Goal: Task Accomplishment & Management: Manage account settings

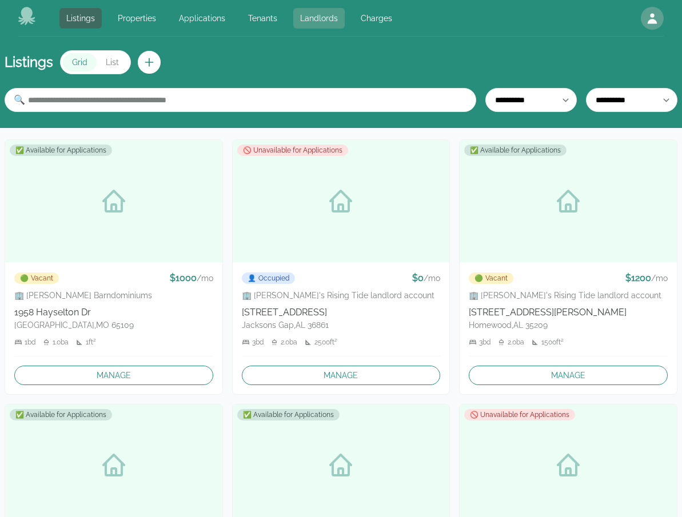
click at [317, 23] on link "Landlords" at bounding box center [318, 18] width 51 height 21
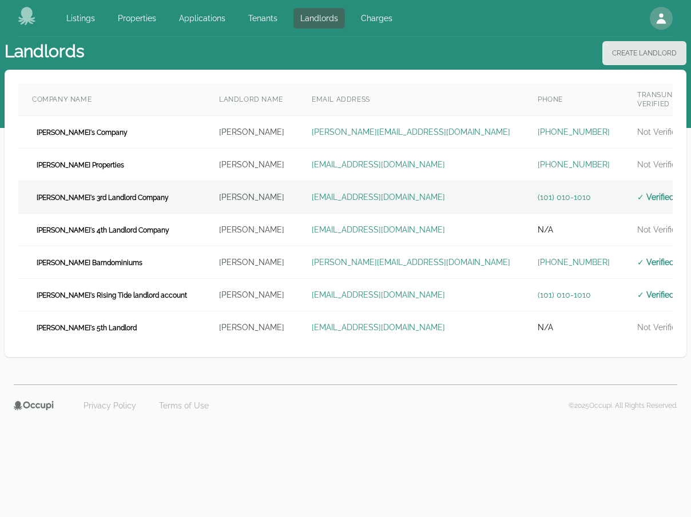
click at [298, 189] on td "[EMAIL_ADDRESS][DOMAIN_NAME]" at bounding box center [411, 197] width 226 height 33
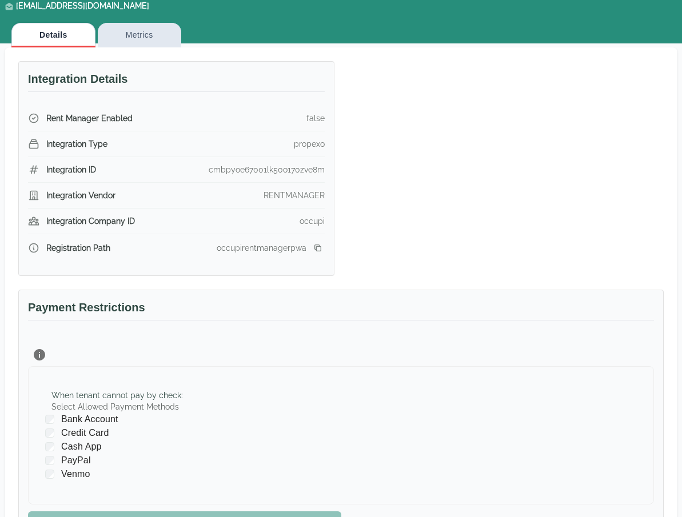
scroll to position [206, 0]
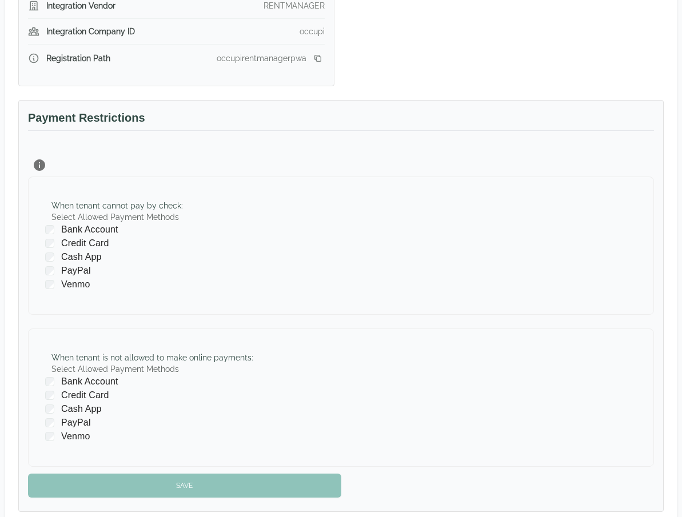
scroll to position [343, 0]
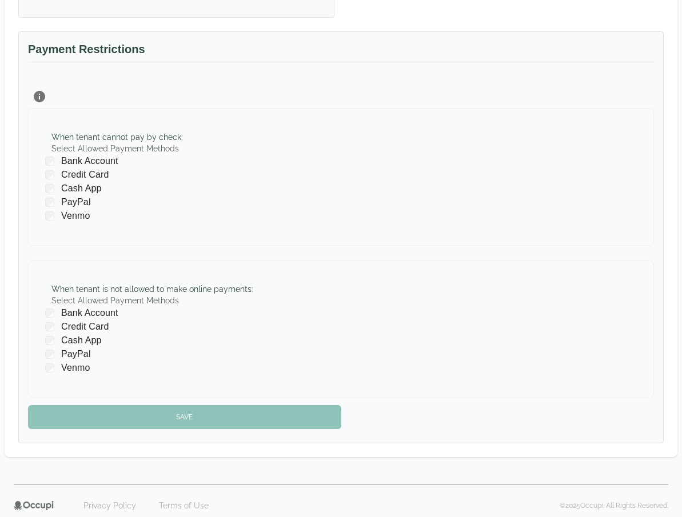
click at [65, 158] on span "Bank Account" at bounding box center [89, 161] width 57 height 14
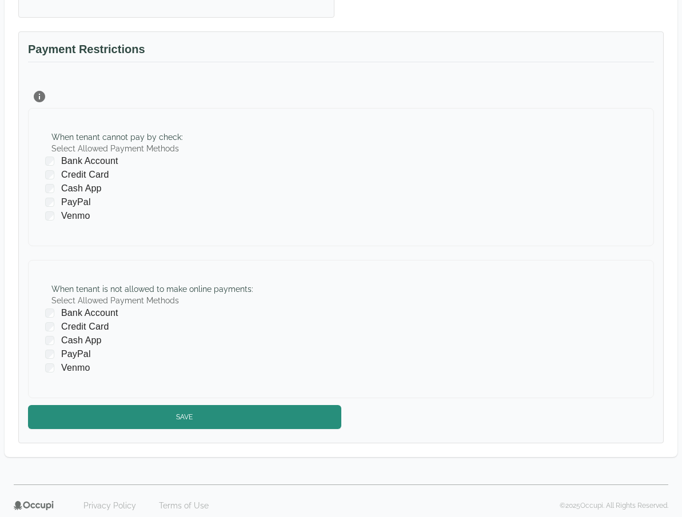
click at [72, 172] on span "Credit Card" at bounding box center [84, 175] width 47 height 14
click at [71, 202] on span "PayPal" at bounding box center [76, 202] width 30 height 14
click at [71, 214] on span "Venmo" at bounding box center [75, 216] width 29 height 14
click at [81, 313] on span "Bank Account" at bounding box center [89, 313] width 57 height 14
click at [84, 324] on span "Credit Card" at bounding box center [84, 327] width 47 height 14
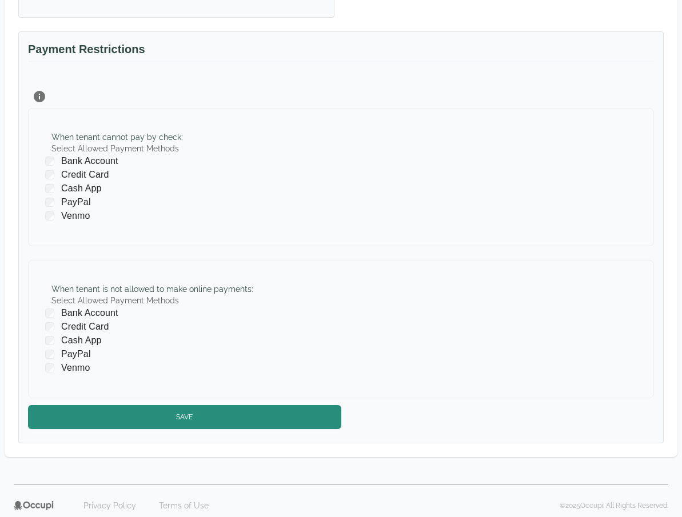
click at [77, 356] on span "PayPal" at bounding box center [76, 355] width 30 height 14
click at [77, 367] on span "Venmo" at bounding box center [75, 368] width 29 height 14
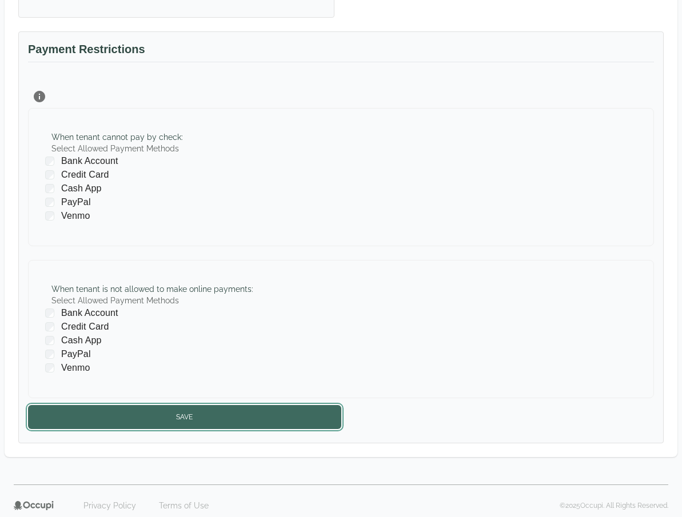
click at [114, 409] on button "Save" at bounding box center [184, 417] width 313 height 24
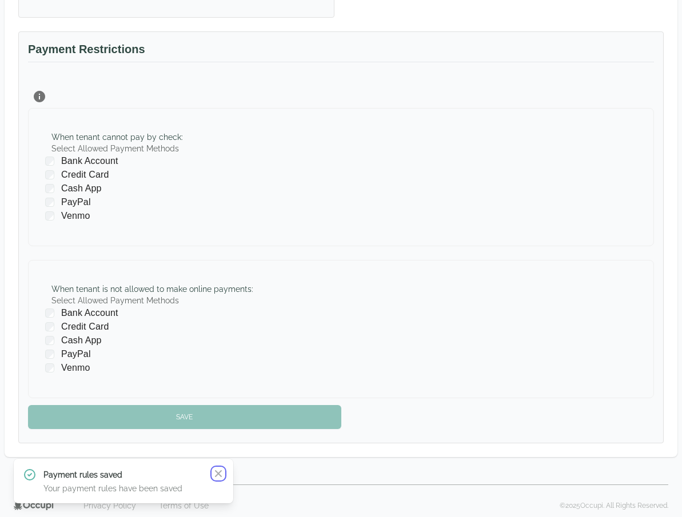
click at [220, 474] on icon "button" at bounding box center [218, 473] width 11 height 11
